Goal: Task Accomplishment & Management: Complete application form

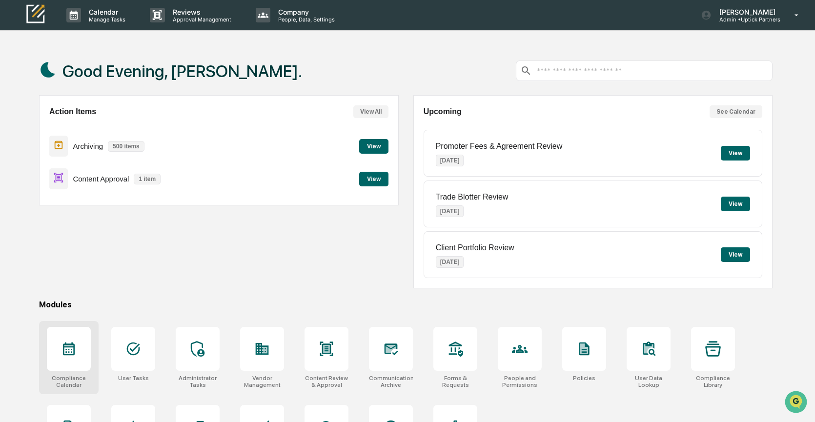
click at [80, 344] on div at bounding box center [69, 349] width 44 height 44
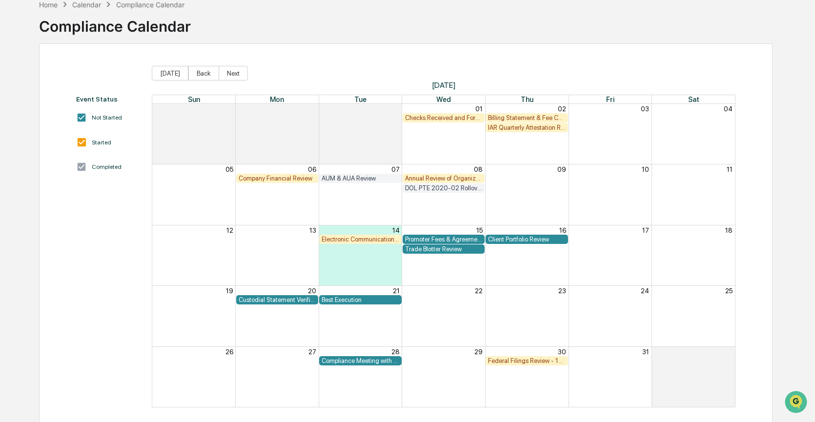
scroll to position [60, 0]
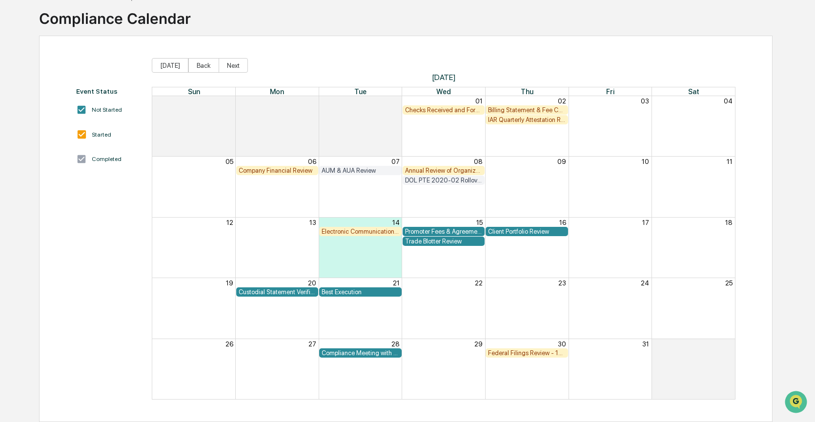
click at [512, 267] on div "Month View" at bounding box center [526, 248] width 83 height 60
click at [280, 282] on div "20" at bounding box center [277, 282] width 83 height 9
click at [279, 291] on div "Custodial Statement Verification" at bounding box center [278, 291] width 78 height 7
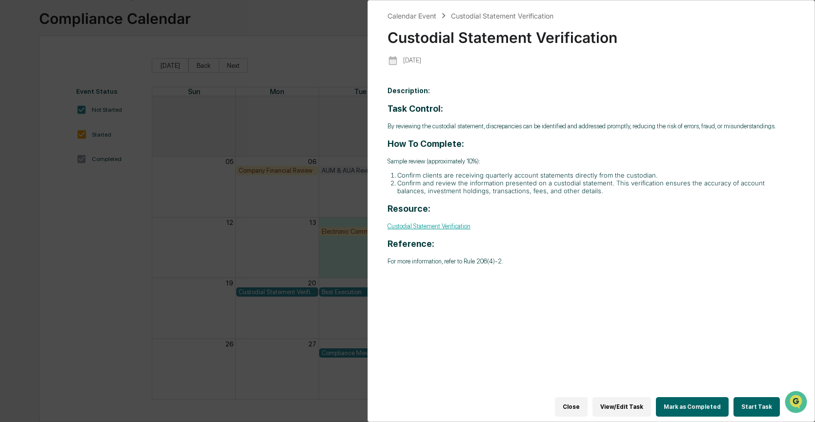
click at [749, 407] on button "Start Task" at bounding box center [756, 407] width 46 height 20
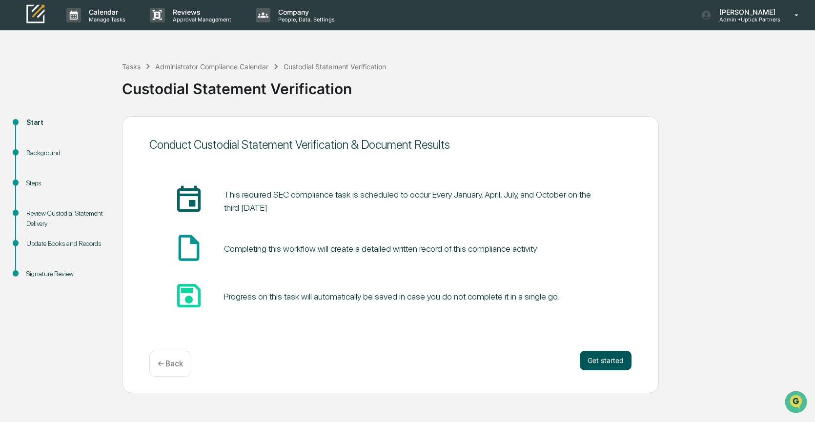
click at [603, 364] on button "Get started" at bounding box center [605, 361] width 52 height 20
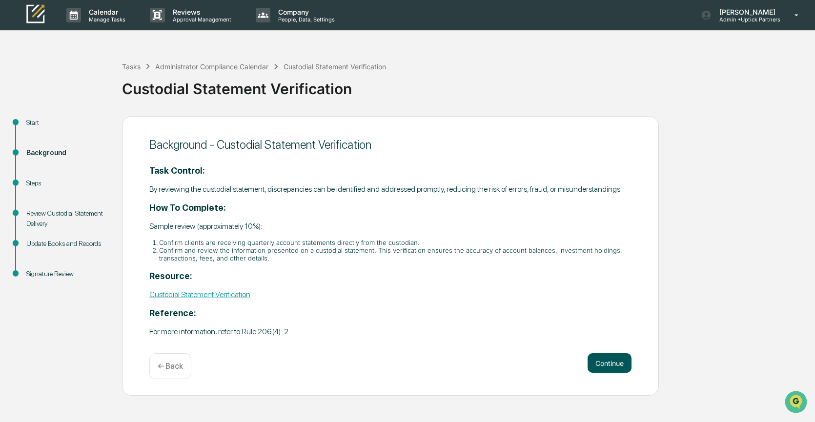
click at [603, 372] on button "Continue" at bounding box center [609, 363] width 44 height 20
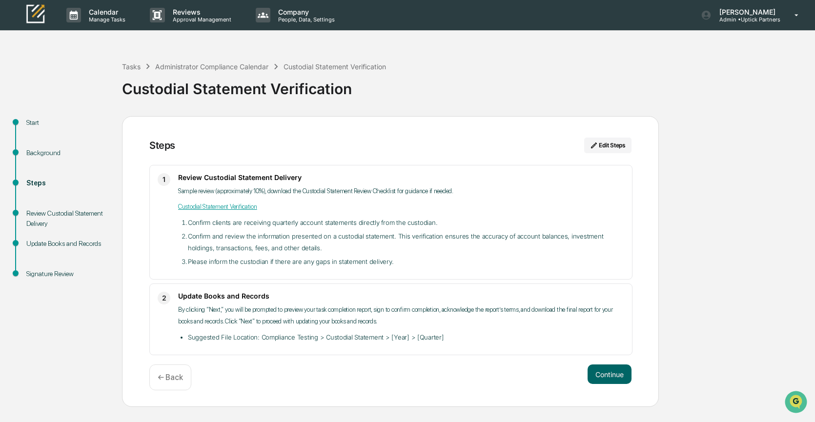
click at [603, 372] on button "Continue" at bounding box center [609, 374] width 44 height 20
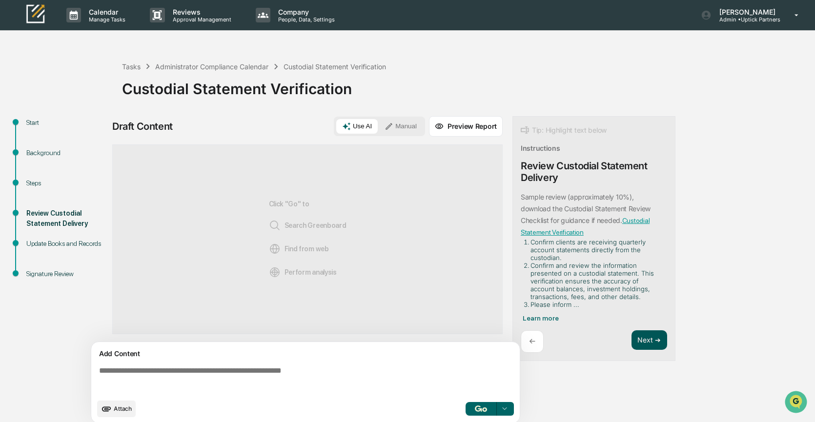
click at [645, 337] on button "Next ➔" at bounding box center [649, 340] width 36 height 20
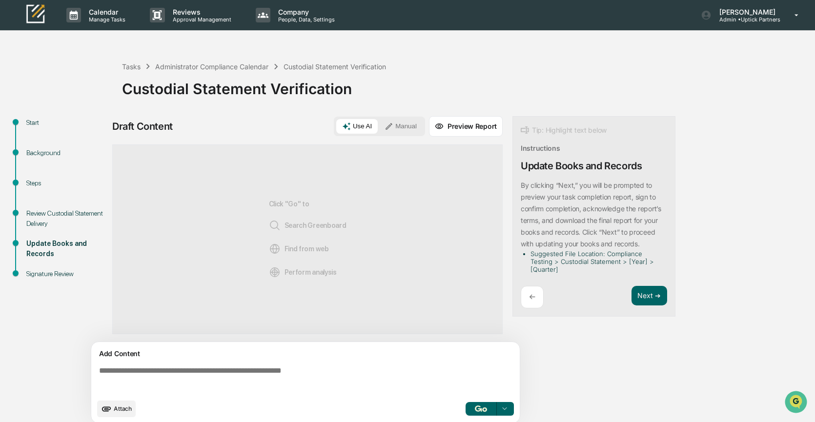
click at [405, 125] on button "Manual" at bounding box center [401, 126] width 44 height 15
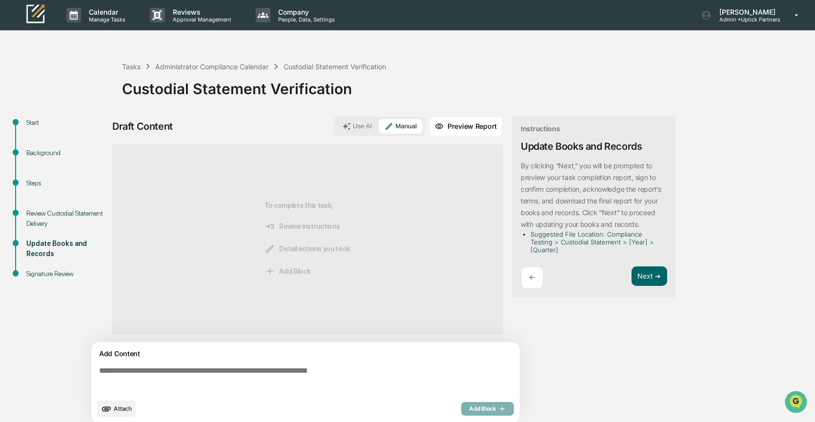
click at [125, 373] on textarea at bounding box center [307, 379] width 424 height 35
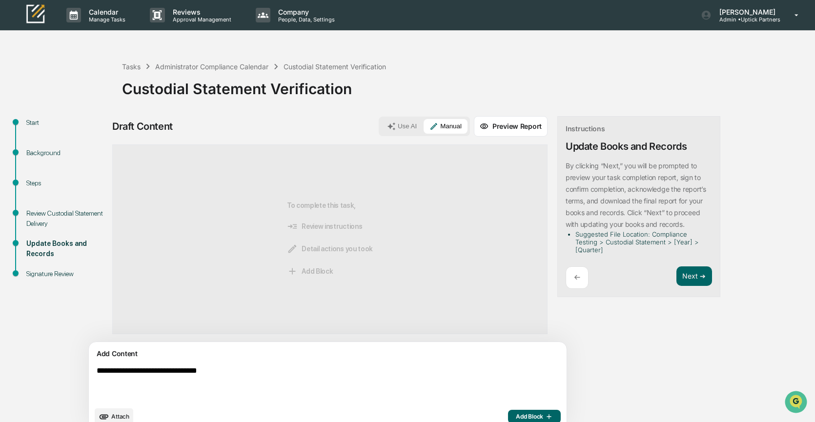
type textarea "**********"
click at [516, 414] on span "Add Block" at bounding box center [534, 417] width 37 height 8
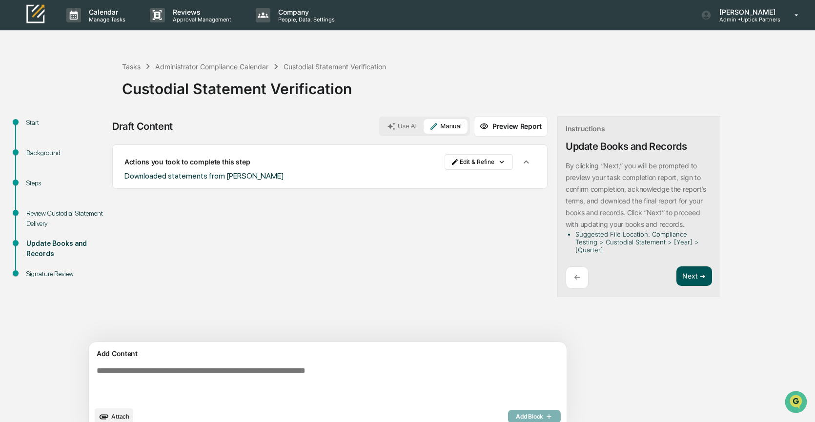
click at [676, 275] on button "Next ➔" at bounding box center [694, 276] width 36 height 20
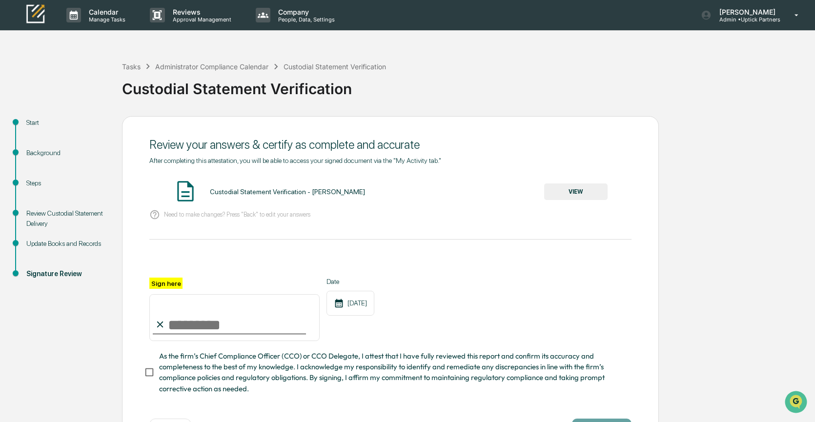
click at [579, 189] on button "VIEW" at bounding box center [575, 191] width 63 height 17
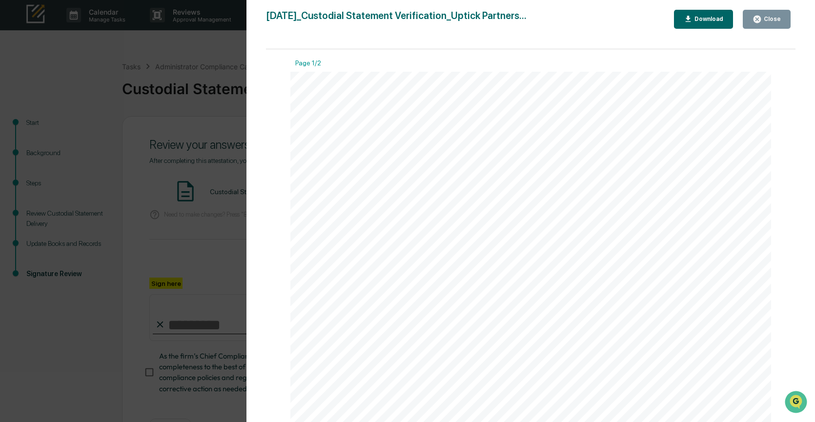
click at [768, 18] on div "Close" at bounding box center [770, 19] width 19 height 7
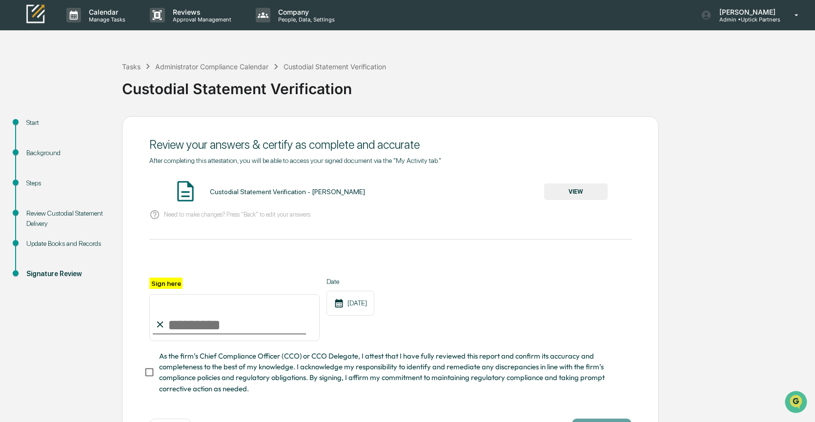
click at [169, 320] on input "Sign here" at bounding box center [234, 317] width 170 height 47
type input "**********"
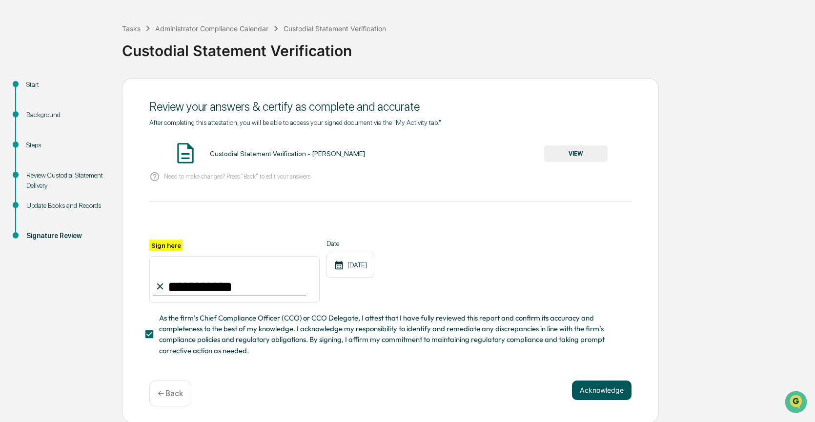
click at [589, 389] on button "Acknowledge" at bounding box center [602, 390] width 60 height 20
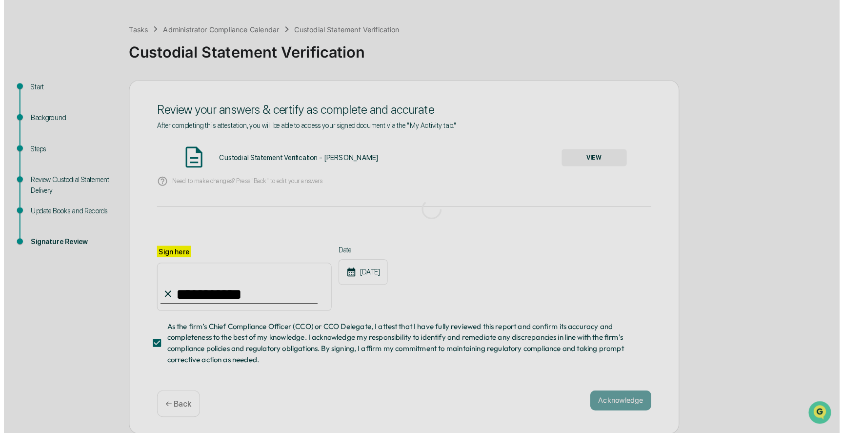
scroll to position [0, 0]
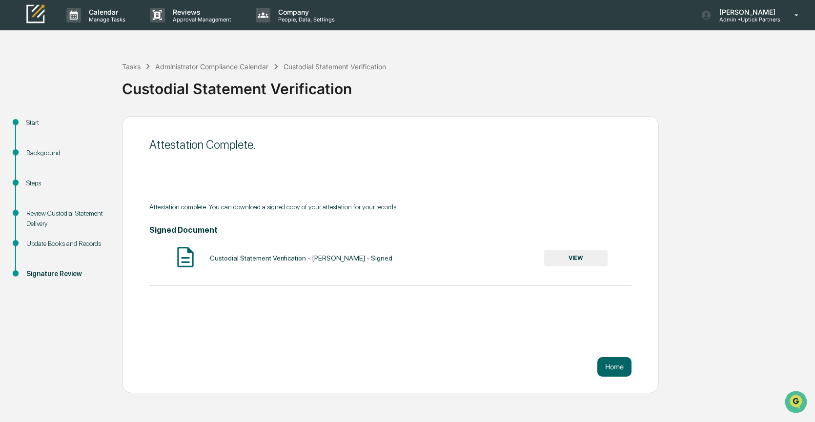
click at [588, 257] on button "VIEW" at bounding box center [575, 258] width 63 height 17
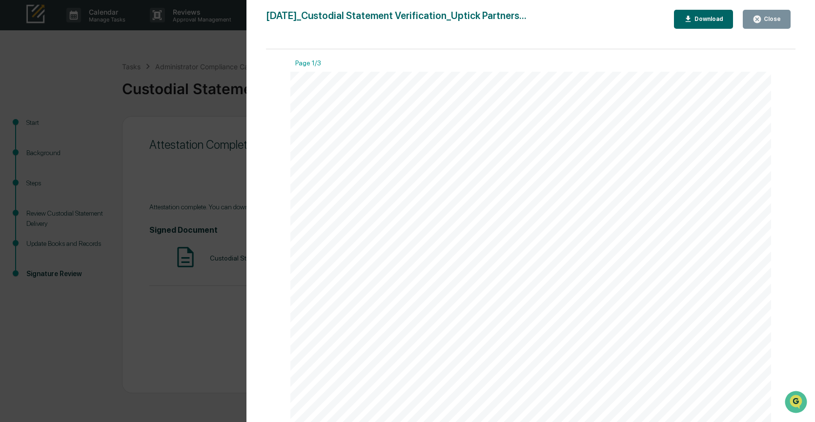
click at [698, 26] on button "Download" at bounding box center [704, 19] width 60 height 19
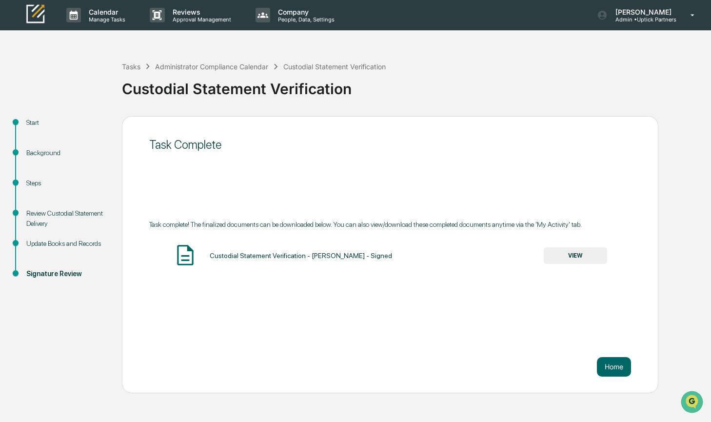
click at [450, 108] on div "Tasks Administrator Compliance Calendar Custodial Statement Verification Custod…" at bounding box center [414, 81] width 584 height 70
click at [203, 64] on div "Administrator Compliance Calendar" at bounding box center [211, 66] width 113 height 8
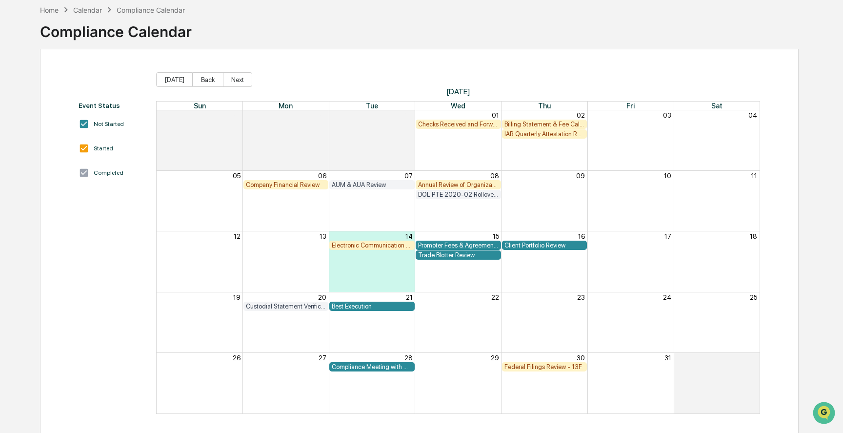
scroll to position [50, 0]
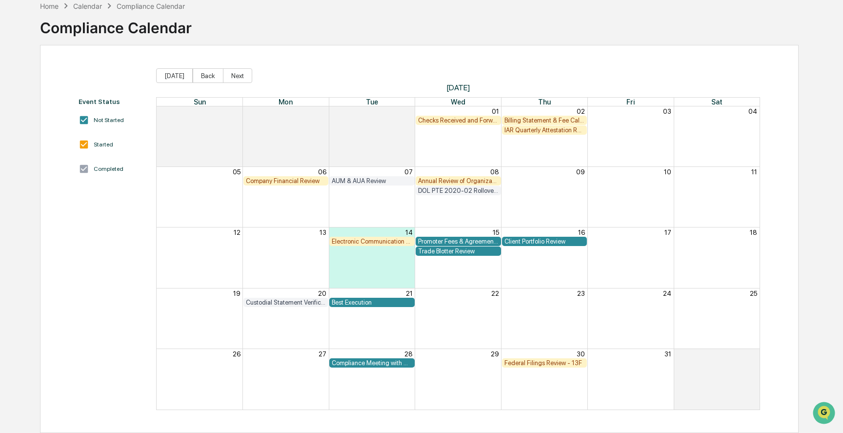
click at [542, 276] on div "Month View" at bounding box center [544, 257] width 86 height 60
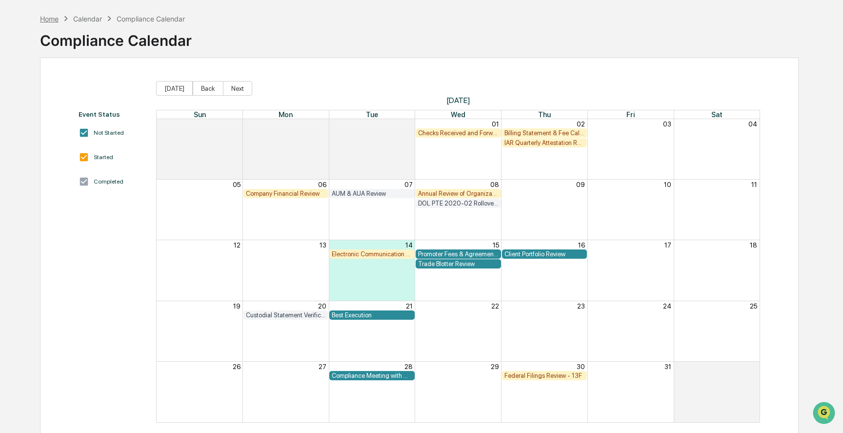
click at [50, 18] on div "Home" at bounding box center [49, 19] width 19 height 8
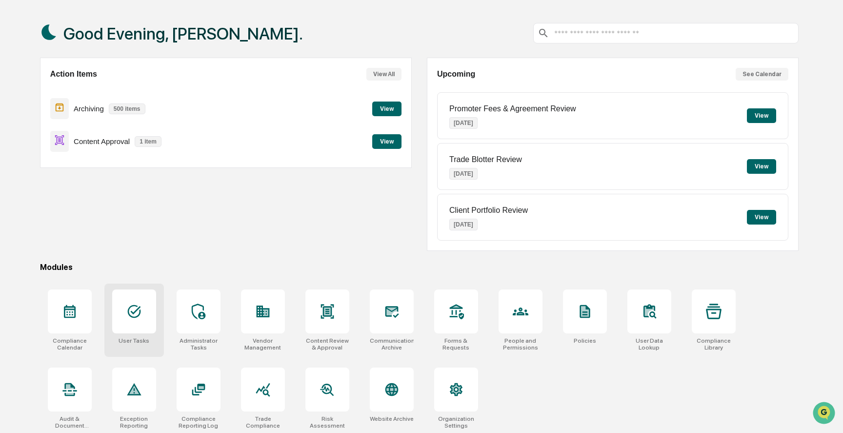
click at [145, 314] on div at bounding box center [134, 311] width 44 height 44
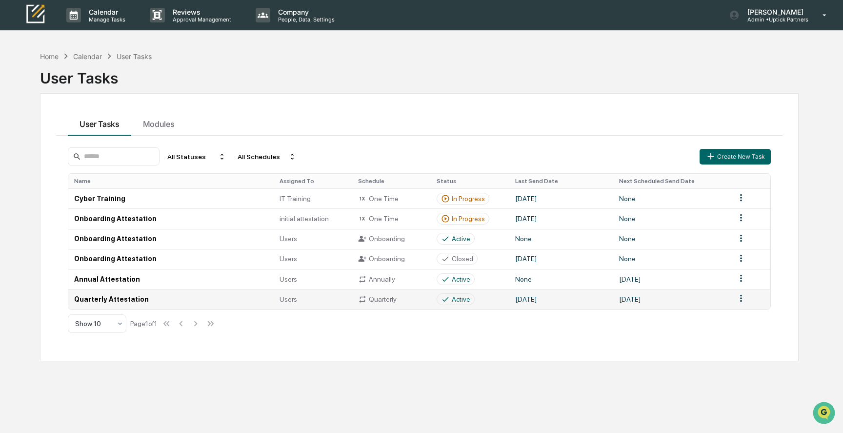
click at [696, 298] on td "[DATE]" at bounding box center [671, 299] width 117 height 20
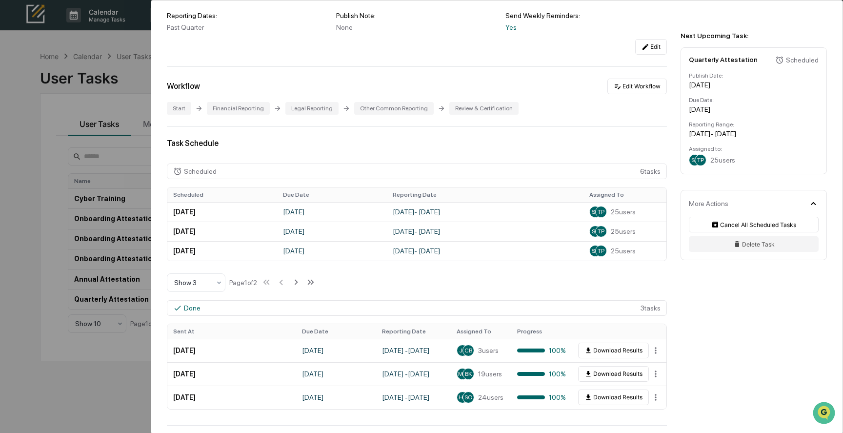
scroll to position [140, 0]
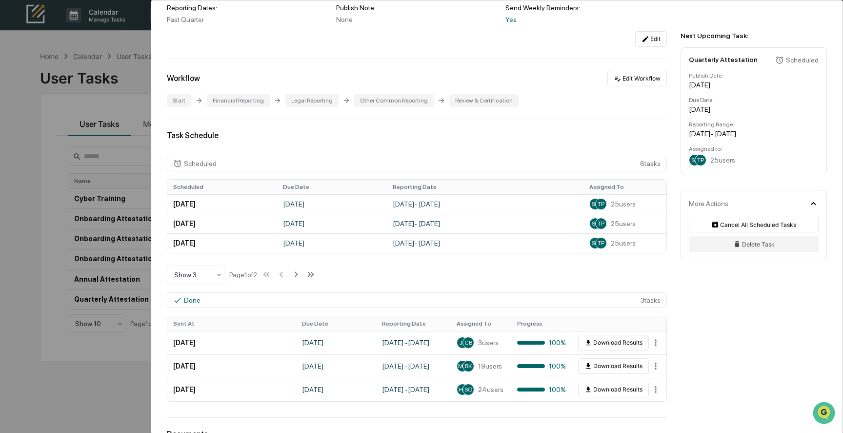
click at [129, 380] on div "User Tasks Quarterly Attestation Quarterly Attestation Active No description De…" at bounding box center [421, 216] width 843 height 433
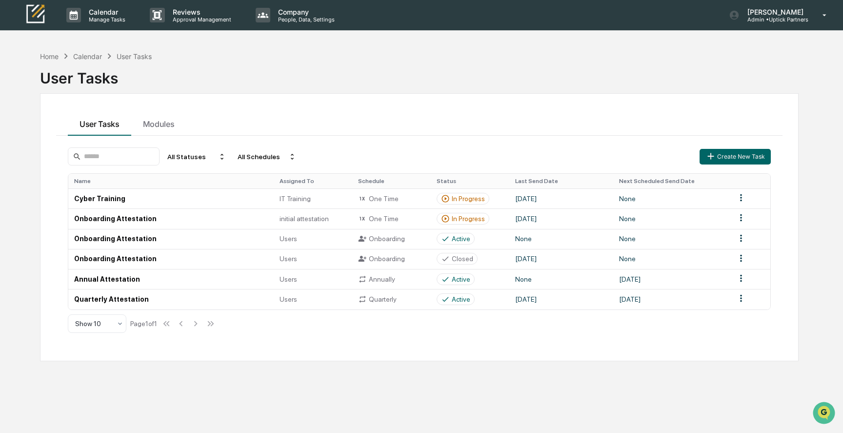
click at [81, 55] on div "Calendar" at bounding box center [87, 56] width 29 height 8
click at [112, 13] on p "Calendar" at bounding box center [105, 12] width 49 height 8
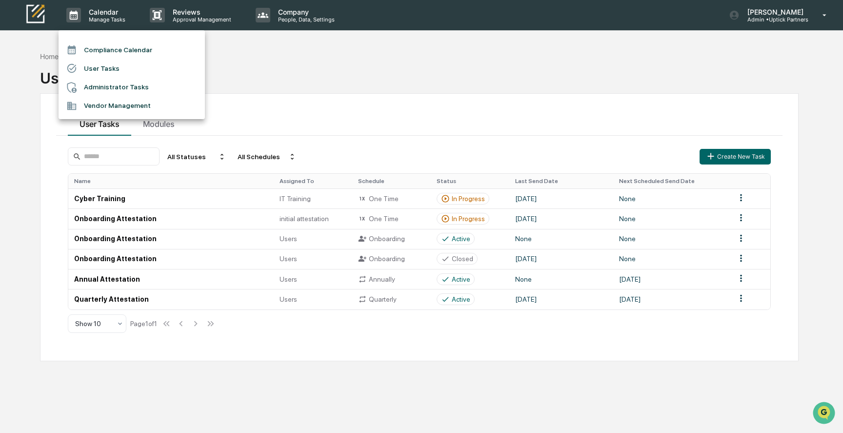
click at [105, 50] on li "Compliance Calendar" at bounding box center [132, 49] width 146 height 19
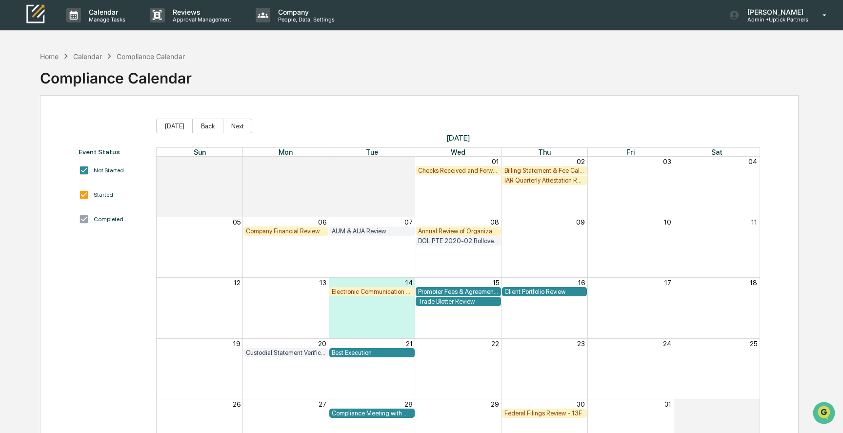
click at [542, 181] on div "IAR Quarterly Attestation Review" at bounding box center [544, 180] width 80 height 7
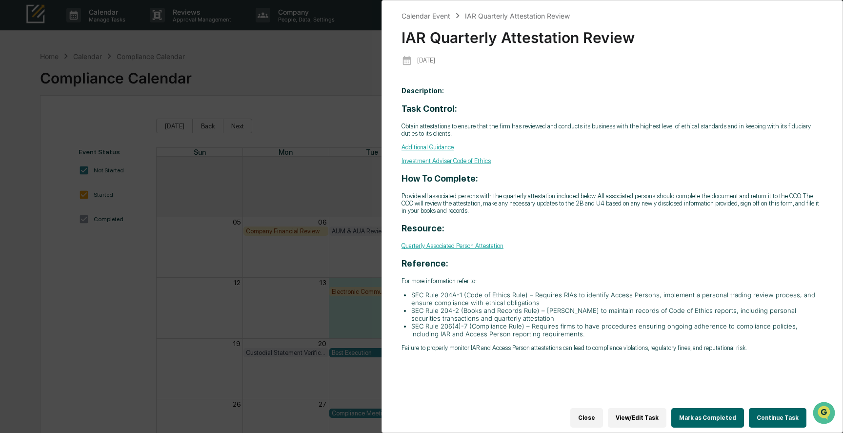
click at [779, 417] on button "Continue Task" at bounding box center [778, 418] width 58 height 20
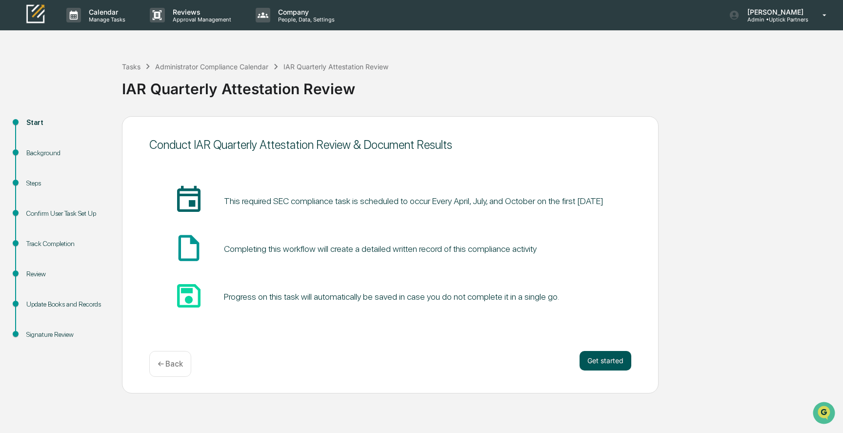
click at [601, 356] on button "Get started" at bounding box center [605, 361] width 52 height 20
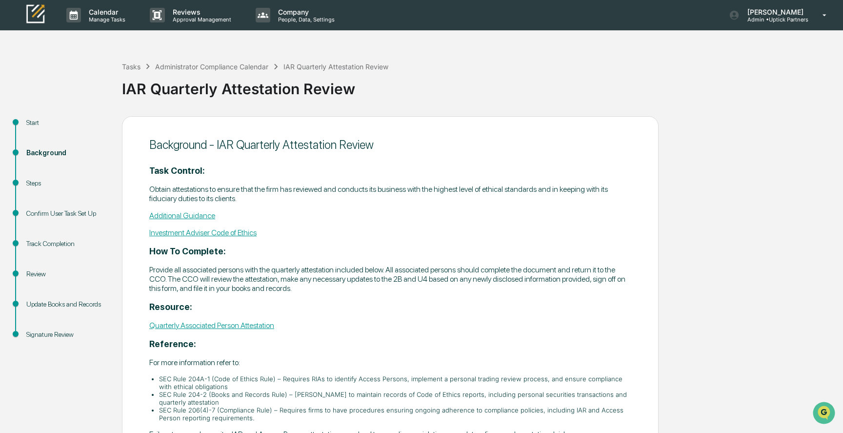
scroll to position [65, 0]
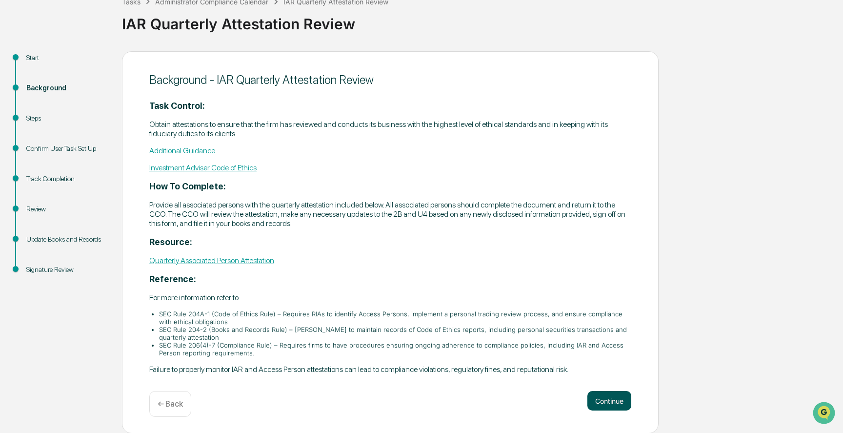
click at [611, 396] on button "Continue" at bounding box center [609, 401] width 44 height 20
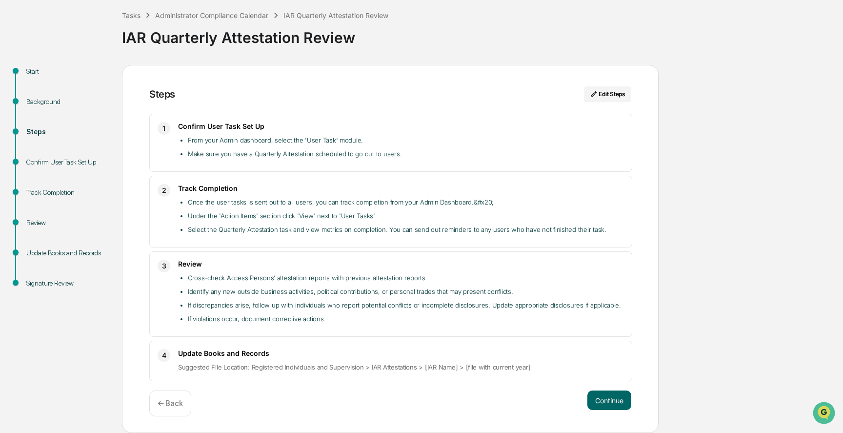
scroll to position [52, 0]
click at [607, 396] on button "Continue" at bounding box center [609, 400] width 44 height 20
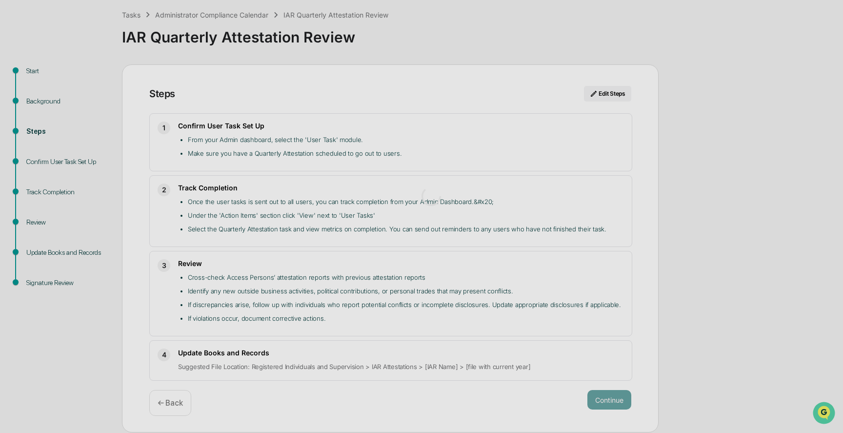
scroll to position [8, 0]
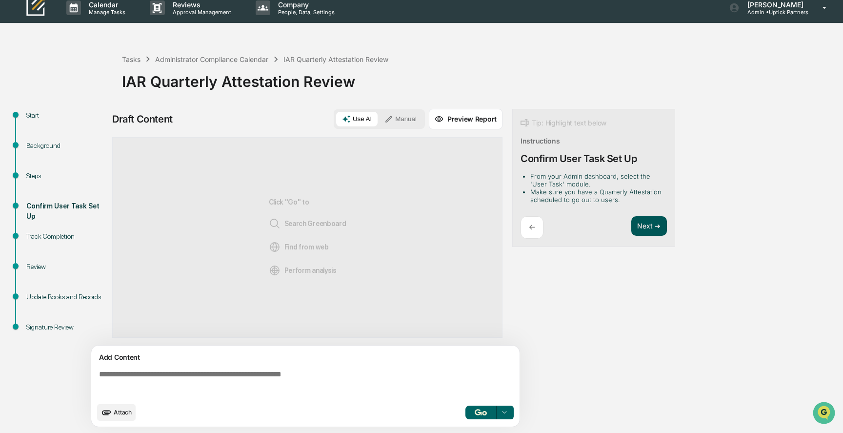
click at [648, 225] on button "Next ➔" at bounding box center [649, 226] width 36 height 20
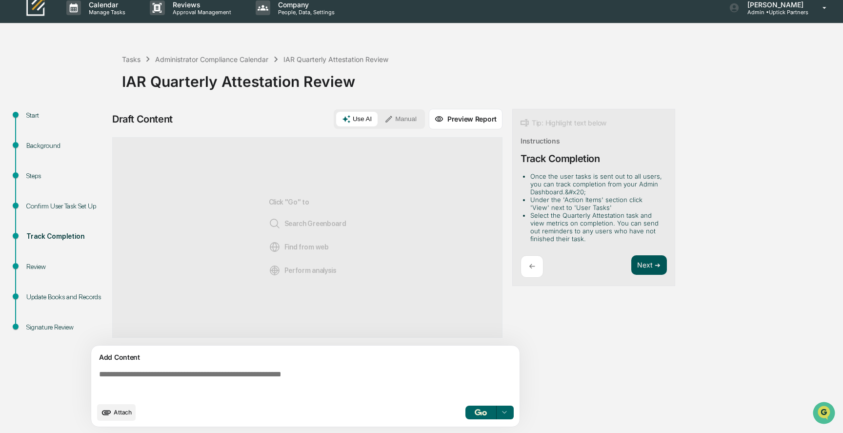
click at [646, 264] on button "Next ➔" at bounding box center [649, 265] width 36 height 20
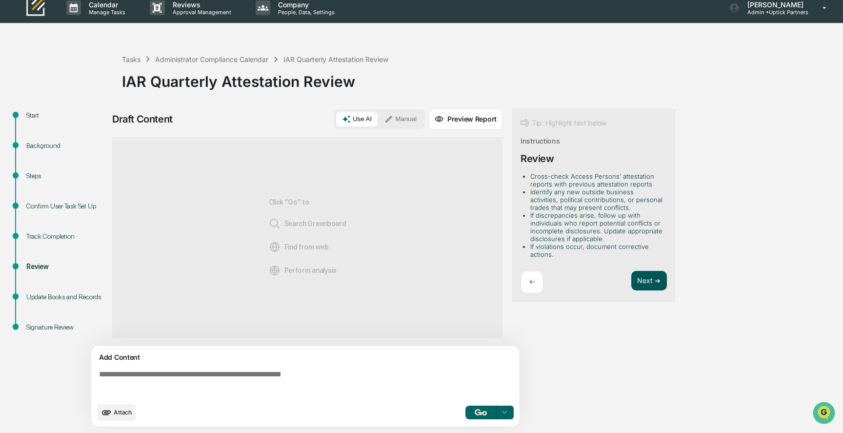
click at [646, 281] on button "Next ➔" at bounding box center [649, 281] width 36 height 20
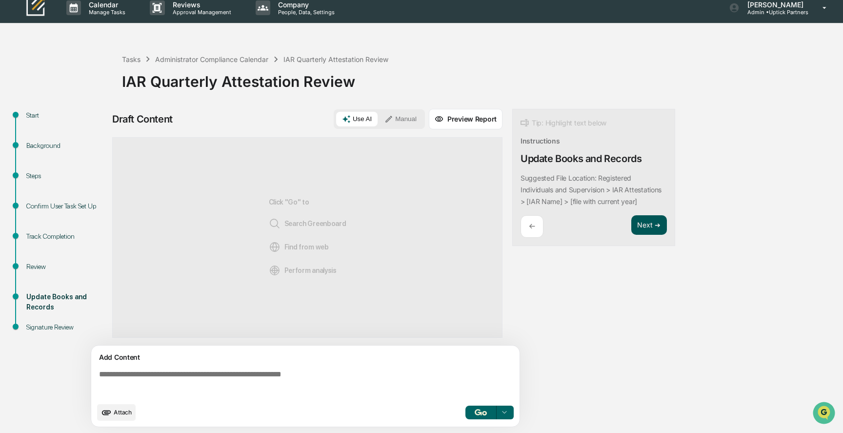
click at [651, 221] on button "Next ➔" at bounding box center [649, 225] width 36 height 20
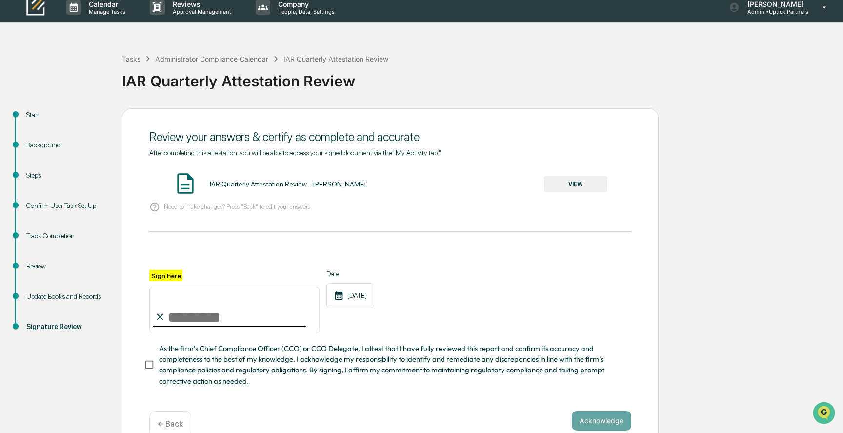
click at [584, 180] on button "VIEW" at bounding box center [575, 184] width 63 height 17
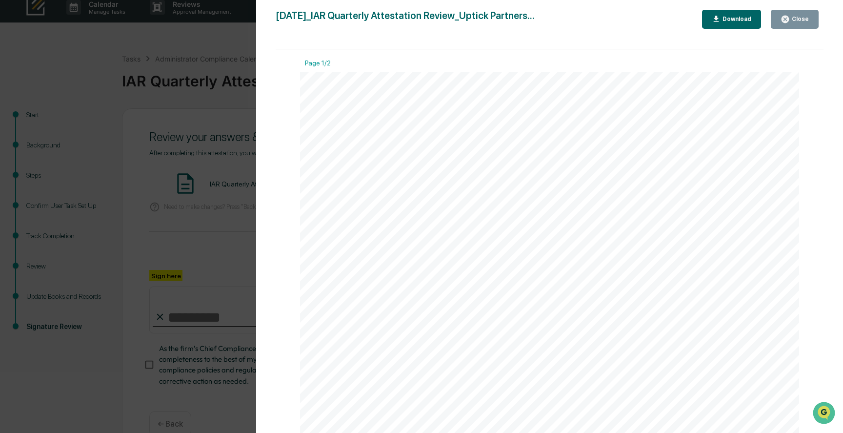
click at [789, 20] on icon "button" at bounding box center [784, 19] width 7 height 7
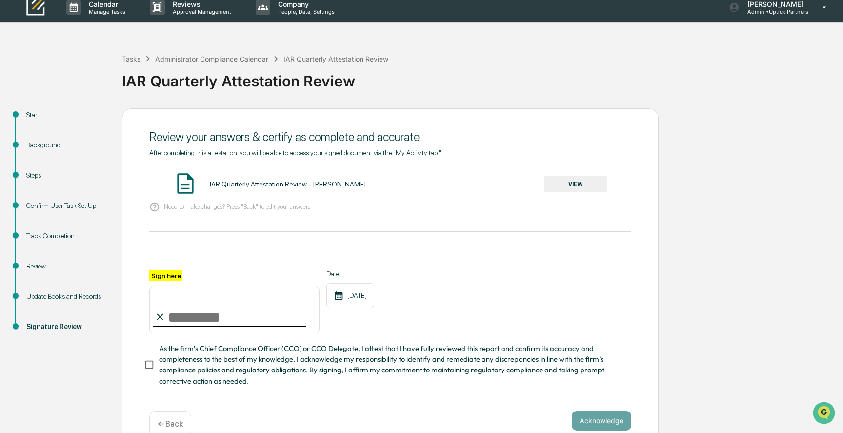
click at [211, 313] on input "Sign here" at bounding box center [234, 309] width 170 height 47
type input "**********"
click at [604, 414] on button "Acknowledge" at bounding box center [602, 421] width 60 height 20
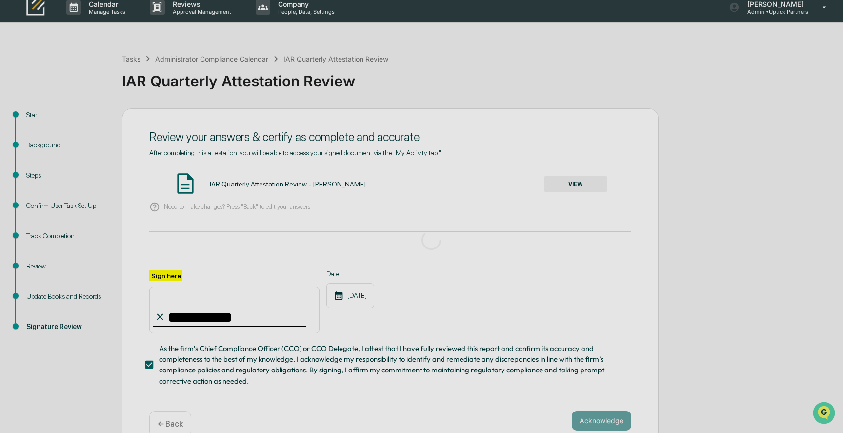
scroll to position [0, 0]
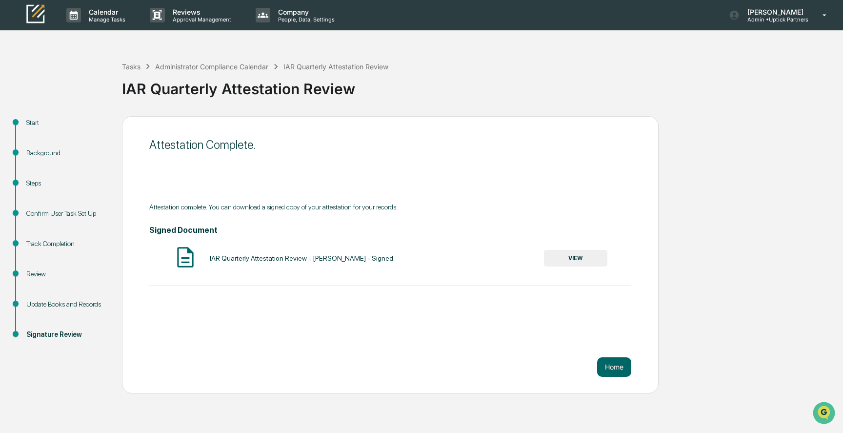
click at [573, 260] on button "VIEW" at bounding box center [575, 258] width 63 height 17
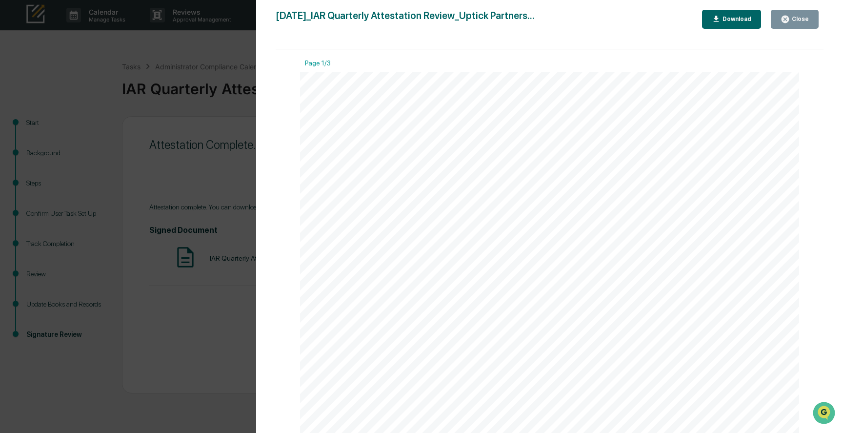
click at [730, 19] on div "Download" at bounding box center [735, 19] width 31 height 7
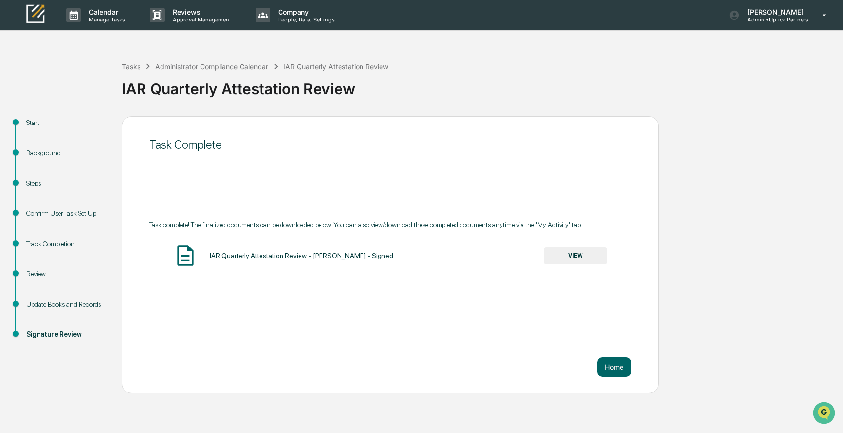
click at [223, 67] on div "Administrator Compliance Calendar" at bounding box center [211, 66] width 113 height 8
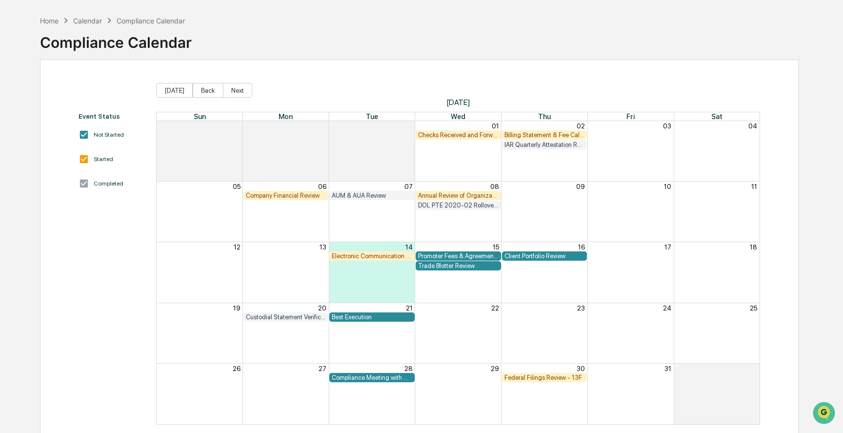
scroll to position [50, 0]
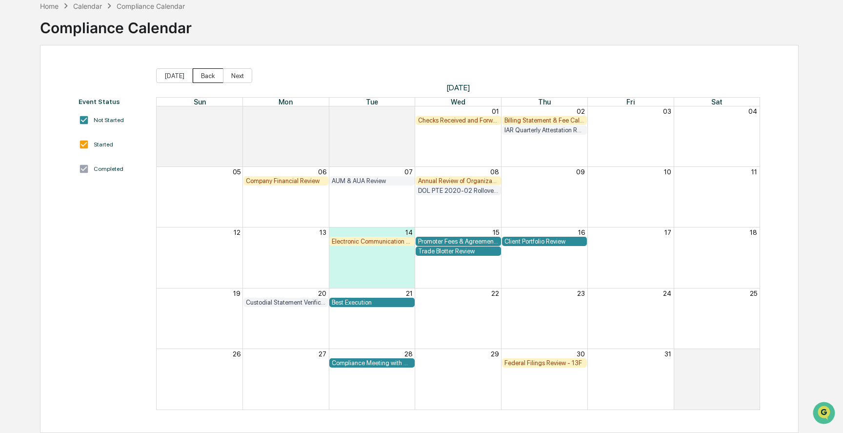
click at [217, 78] on button "Back" at bounding box center [208, 75] width 31 height 15
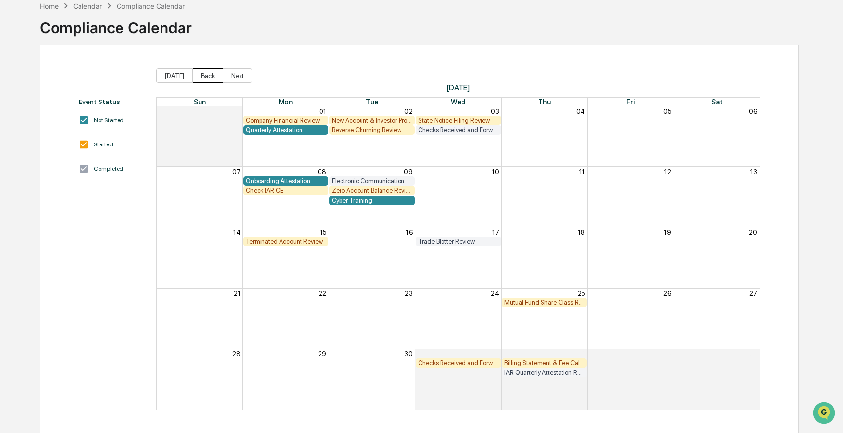
click at [210, 72] on button "Back" at bounding box center [208, 75] width 31 height 15
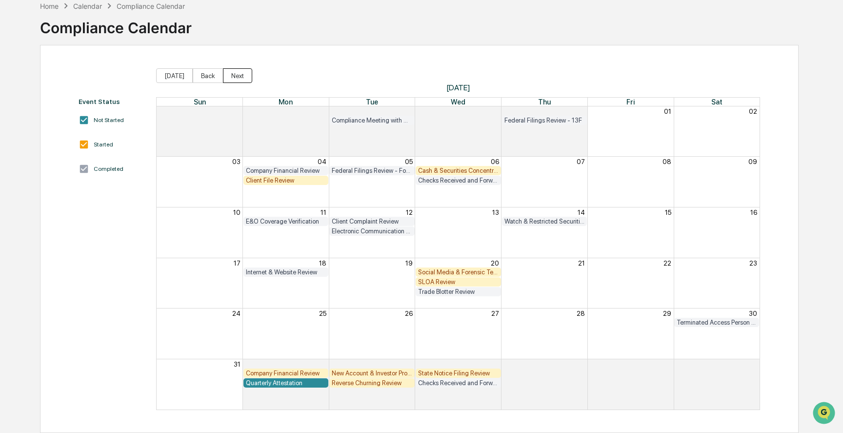
click at [240, 73] on button "Next" at bounding box center [237, 75] width 29 height 15
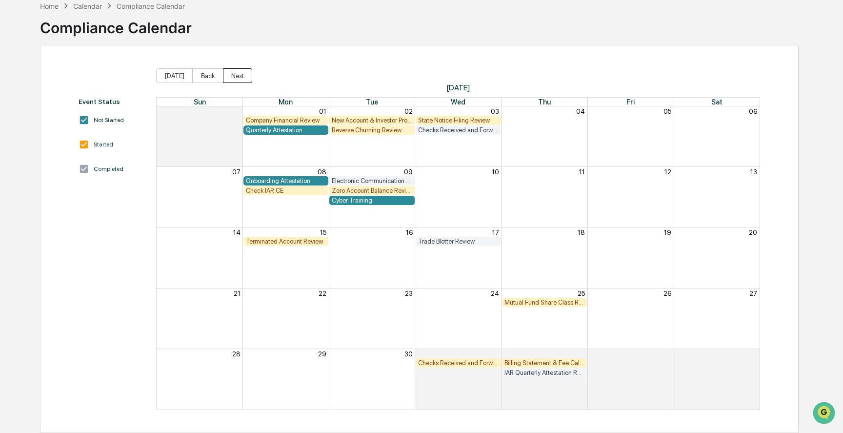
click at [240, 73] on button "Next" at bounding box center [237, 75] width 29 height 15
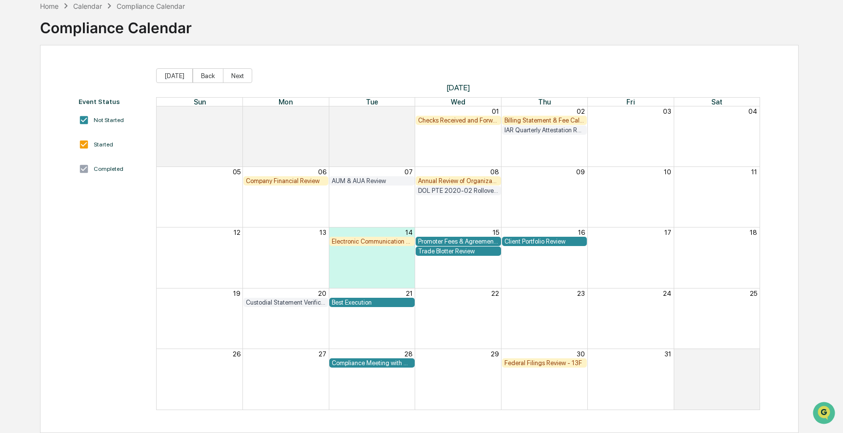
scroll to position [50, 0]
